Goal: Transaction & Acquisition: Purchase product/service

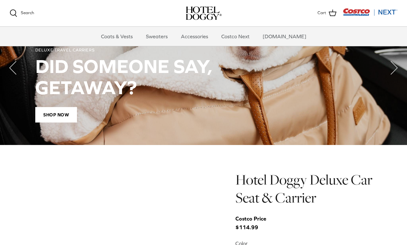
scroll to position [495, 0]
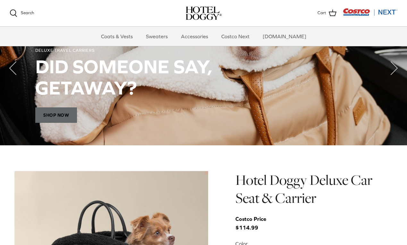
click at [54, 121] on span "Shop Now" at bounding box center [56, 114] width 42 height 15
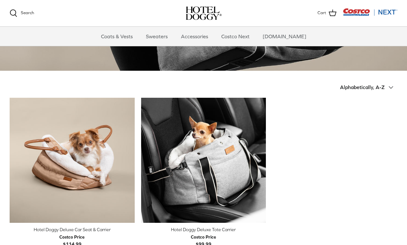
scroll to position [119, 0]
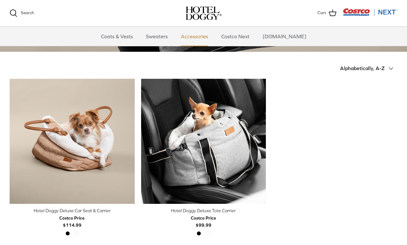
click at [195, 37] on link "Accessories" at bounding box center [194, 36] width 39 height 19
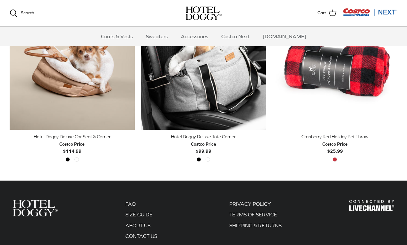
scroll to position [128, 0]
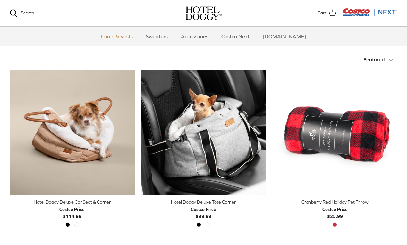
click at [132, 36] on link "Coats & Vests" at bounding box center [116, 36] width 43 height 19
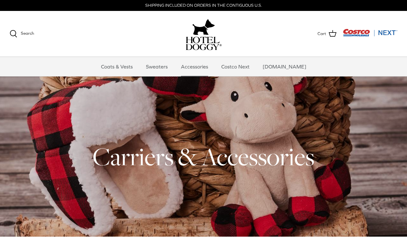
scroll to position [0, 0]
click at [243, 69] on link "Costco Next" at bounding box center [236, 66] width 40 height 19
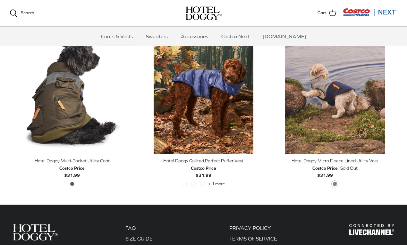
scroll to position [1196, 0]
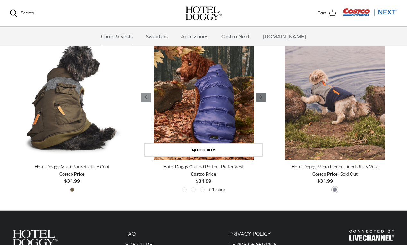
click at [260, 94] on icon "Right" at bounding box center [261, 97] width 8 height 8
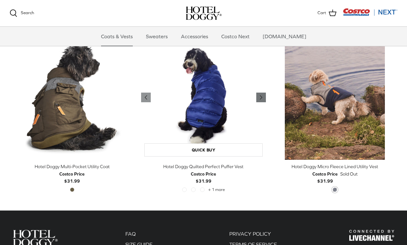
click at [260, 94] on icon "Right" at bounding box center [261, 97] width 8 height 8
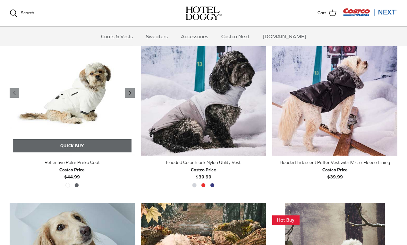
scroll to position [512, 0]
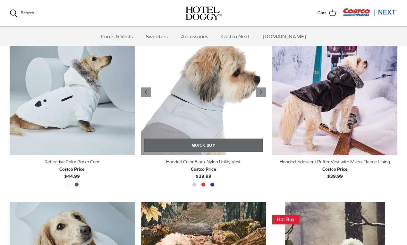
click at [201, 148] on link "Quick buy" at bounding box center [203, 144] width 119 height 13
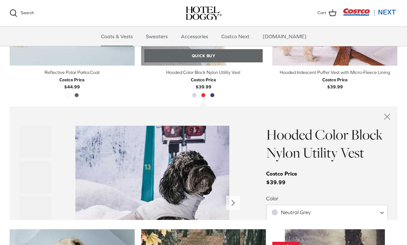
scroll to position [667, 0]
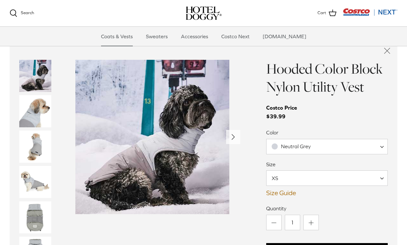
click at [31, 101] on img "Thumbnail Link" at bounding box center [35, 111] width 32 height 32
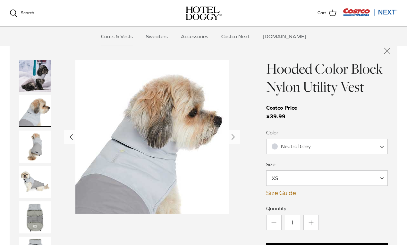
click at [34, 140] on img "Thumbnail Link" at bounding box center [35, 146] width 32 height 32
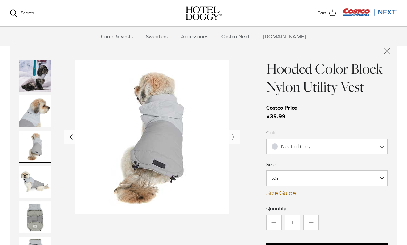
click at [35, 171] on img "Thumbnail Link" at bounding box center [35, 182] width 32 height 32
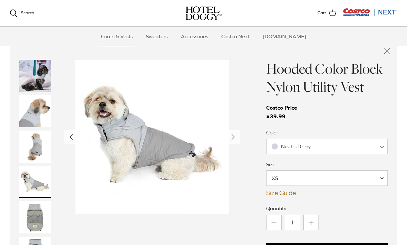
click at [42, 205] on img "Thumbnail Link" at bounding box center [35, 217] width 32 height 32
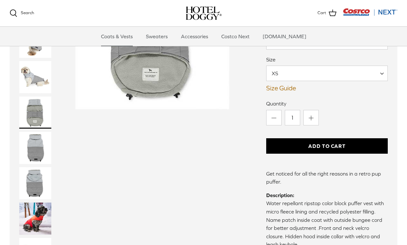
scroll to position [773, 0]
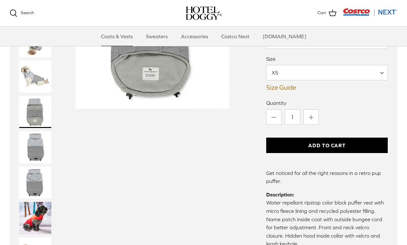
click at [42, 205] on img "Thumbnail Link" at bounding box center [35, 218] width 32 height 32
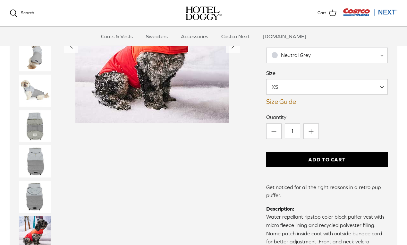
scroll to position [751, 0]
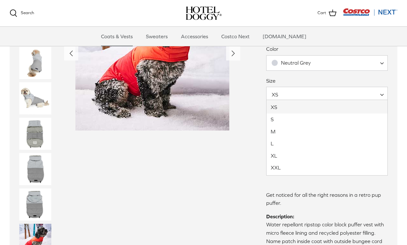
click at [308, 90] on span "XS" at bounding box center [327, 94] width 122 height 15
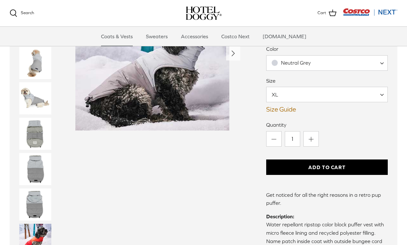
click at [290, 106] on link "Size Guide" at bounding box center [327, 109] width 122 height 8
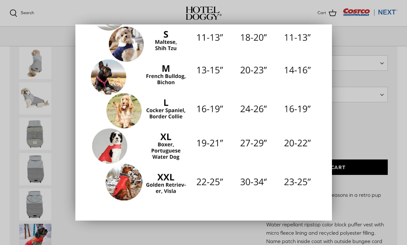
scroll to position [131, 0]
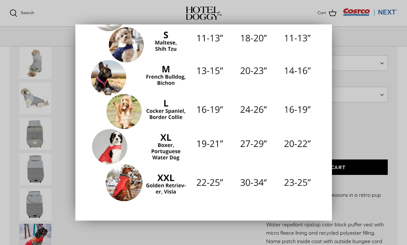
click at [60, 121] on div at bounding box center [203, 122] width 407 height 245
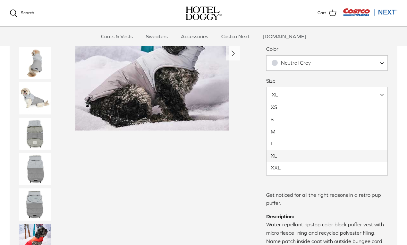
click at [308, 97] on span "XL" at bounding box center [327, 94] width 122 height 15
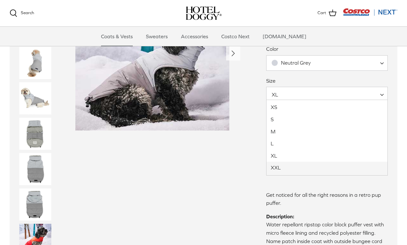
select select "XXL"
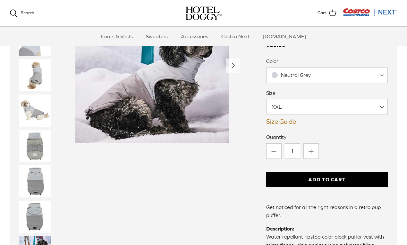
scroll to position [729, 0]
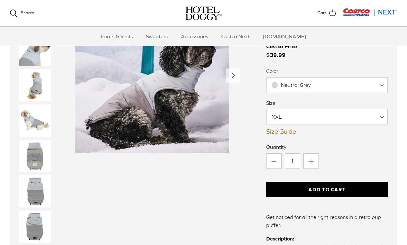
click at [338, 83] on span "Neutral Grey" at bounding box center [327, 84] width 122 height 15
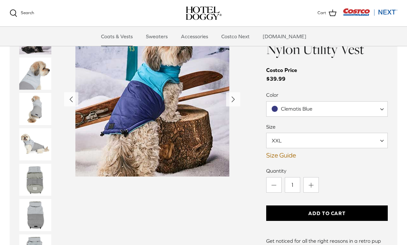
scroll to position [701, 0]
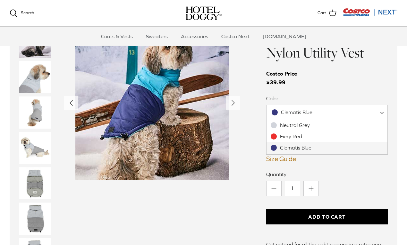
click at [321, 114] on span "Clematis Blue" at bounding box center [327, 112] width 122 height 15
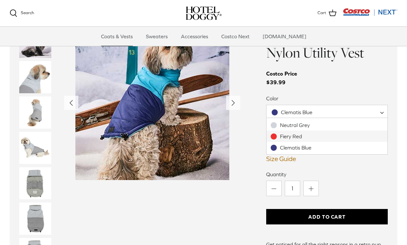
drag, startPoint x: 317, startPoint y: 127, endPoint x: 316, endPoint y: 137, distance: 9.4
select select "Fiery Red"
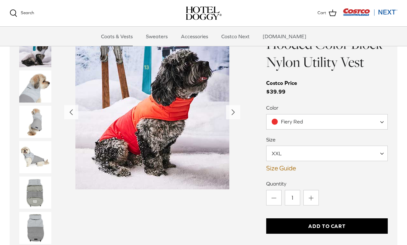
scroll to position [692, 0]
click at [327, 225] on button "Add to Cart" at bounding box center [327, 225] width 122 height 15
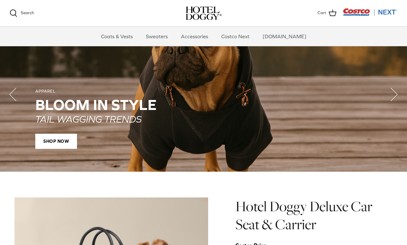
scroll to position [470, 0]
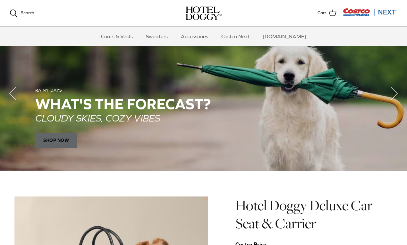
click at [55, 144] on span "SHOP NOW" at bounding box center [56, 140] width 42 height 15
click at [16, 93] on polyline "Previous" at bounding box center [13, 93] width 6 height 13
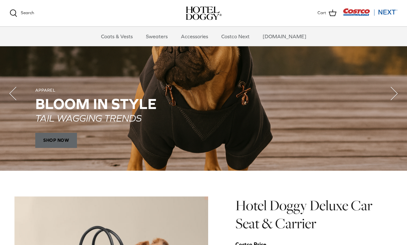
click at [71, 141] on span "SHOP NOW" at bounding box center [56, 140] width 42 height 15
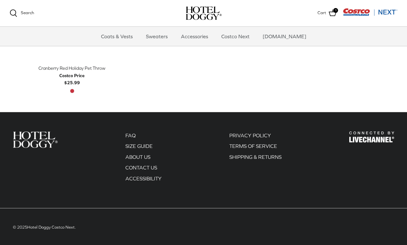
scroll to position [261, 0]
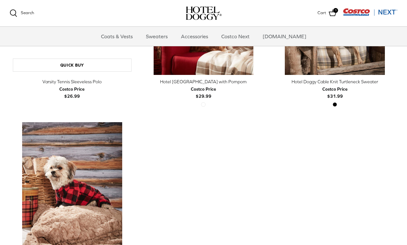
scroll to position [322, 0]
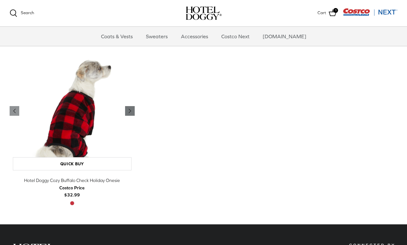
click at [129, 108] on icon "Right" at bounding box center [130, 111] width 8 height 8
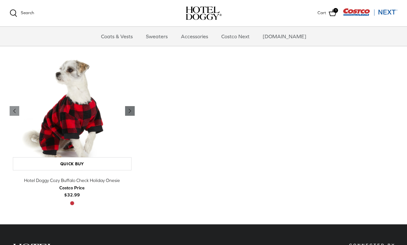
click at [129, 108] on icon "Right" at bounding box center [130, 111] width 8 height 8
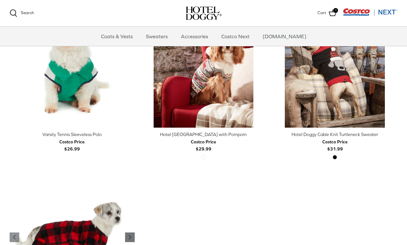
scroll to position [146, 0]
